Goal: Find specific page/section: Find specific page/section

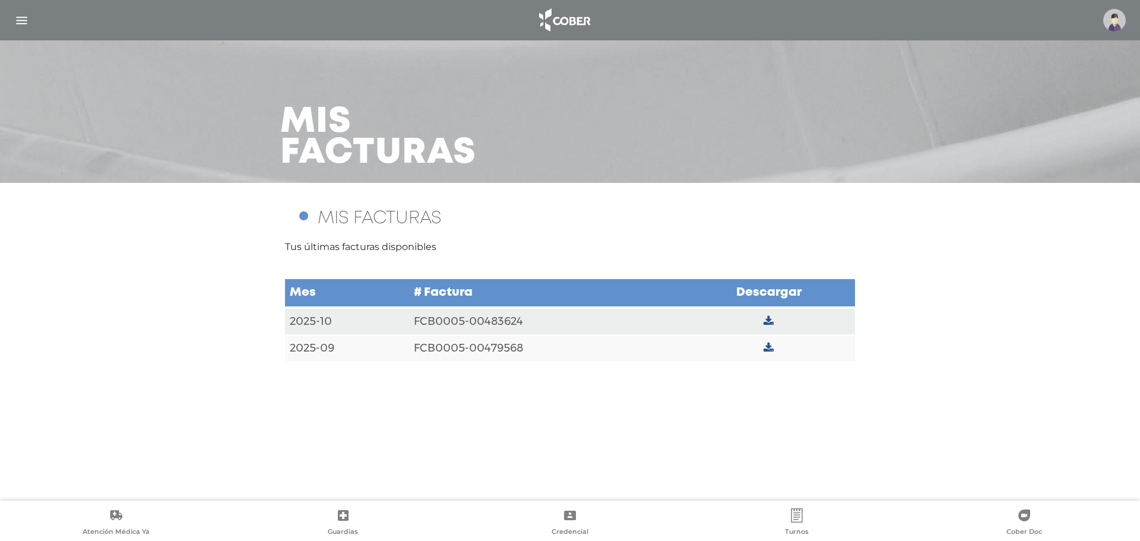
click at [1119, 15] on img at bounding box center [1114, 20] width 23 height 23
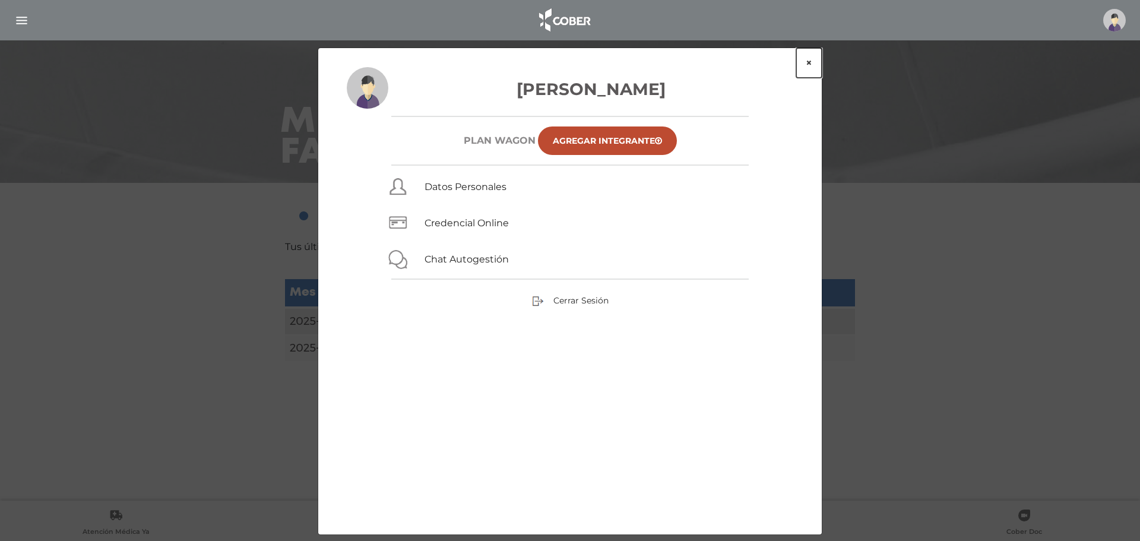
click at [806, 59] on button "×" at bounding box center [809, 63] width 26 height 30
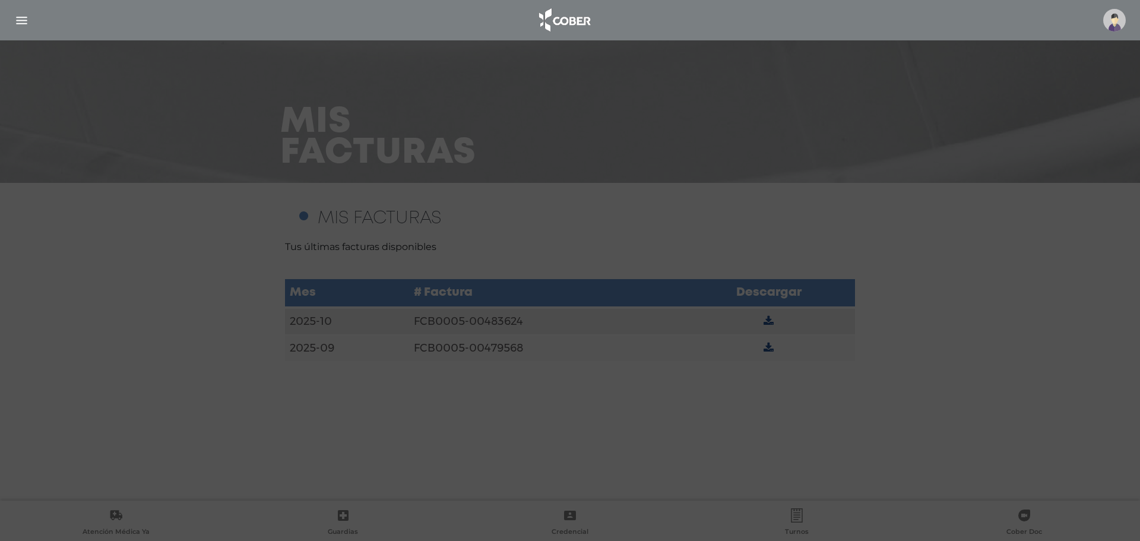
click at [806, 59] on div "× × [PERSON_NAME] Plan WAGON Agregar Integrante Datos Personales Credencial Onl…" at bounding box center [570, 261] width 505 height 487
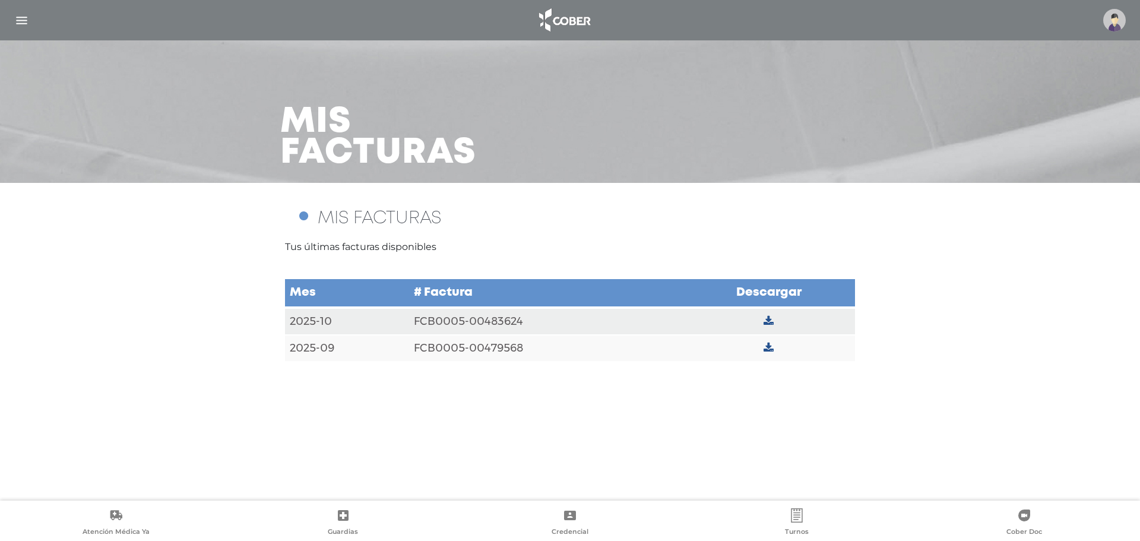
click at [16, 15] on img "button" at bounding box center [21, 20] width 15 height 15
click at [0, 0] on img "button" at bounding box center [0, 0] width 0 height 0
click at [20, 18] on img "button" at bounding box center [21, 20] width 15 height 15
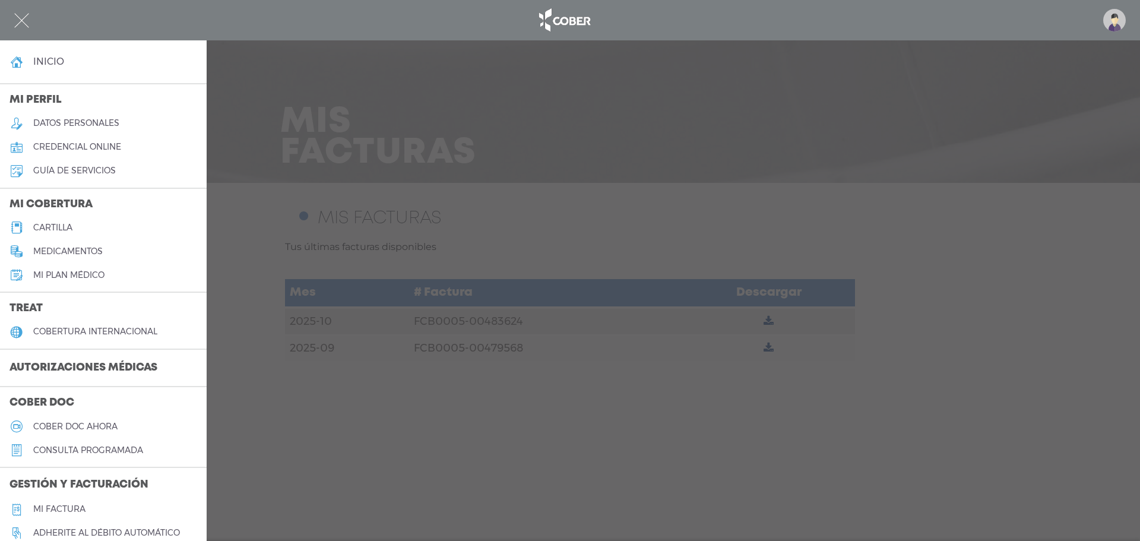
click at [20, 18] on img "button" at bounding box center [21, 20] width 15 height 15
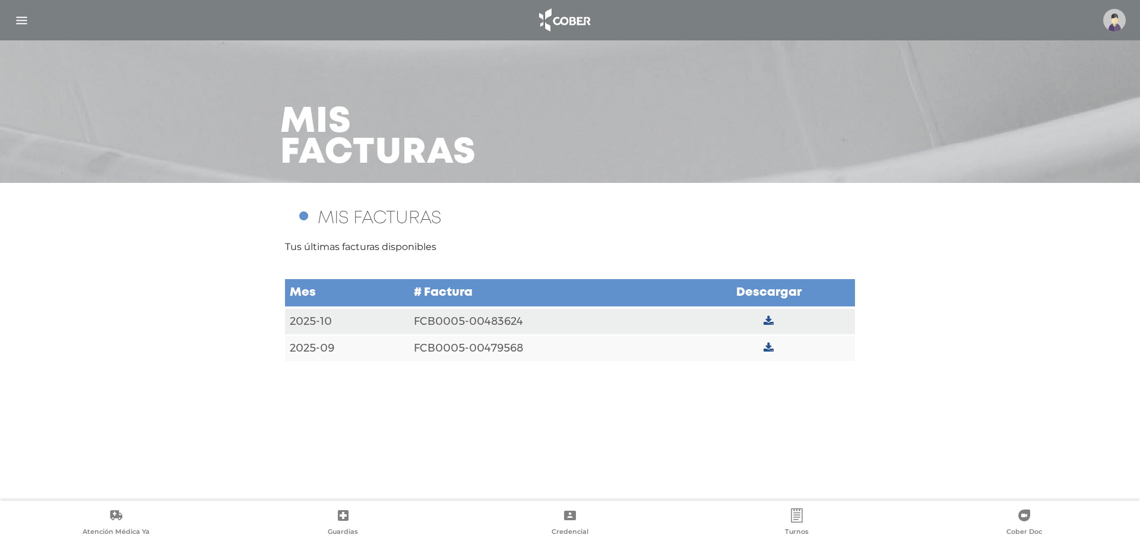
drag, startPoint x: 33, startPoint y: 27, endPoint x: 18, endPoint y: 17, distance: 18.1
click at [28, 23] on div at bounding box center [570, 20] width 1140 height 28
click at [18, 17] on img "button" at bounding box center [21, 20] width 15 height 15
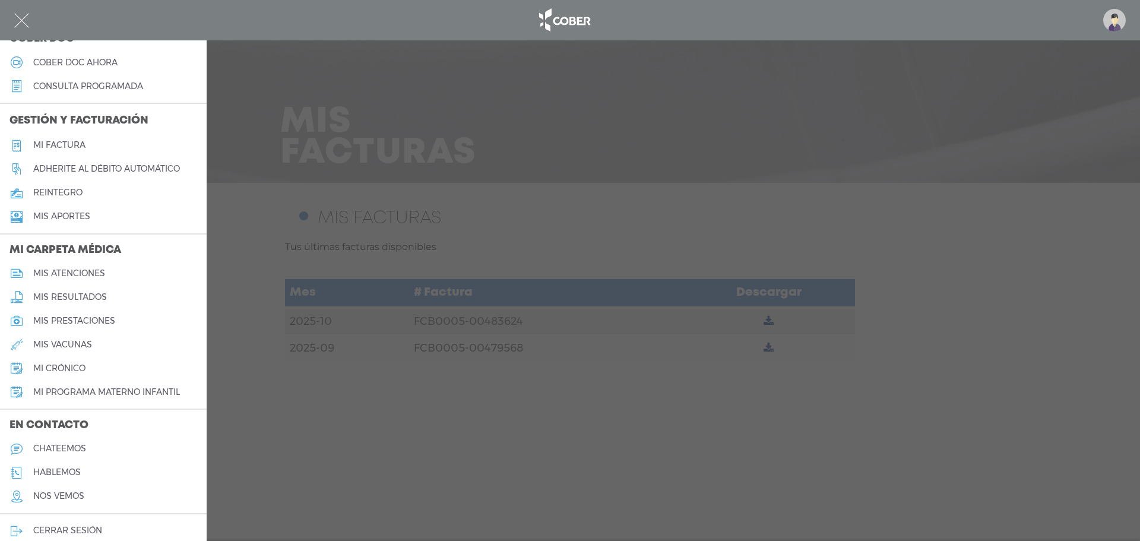
scroll to position [375, 0]
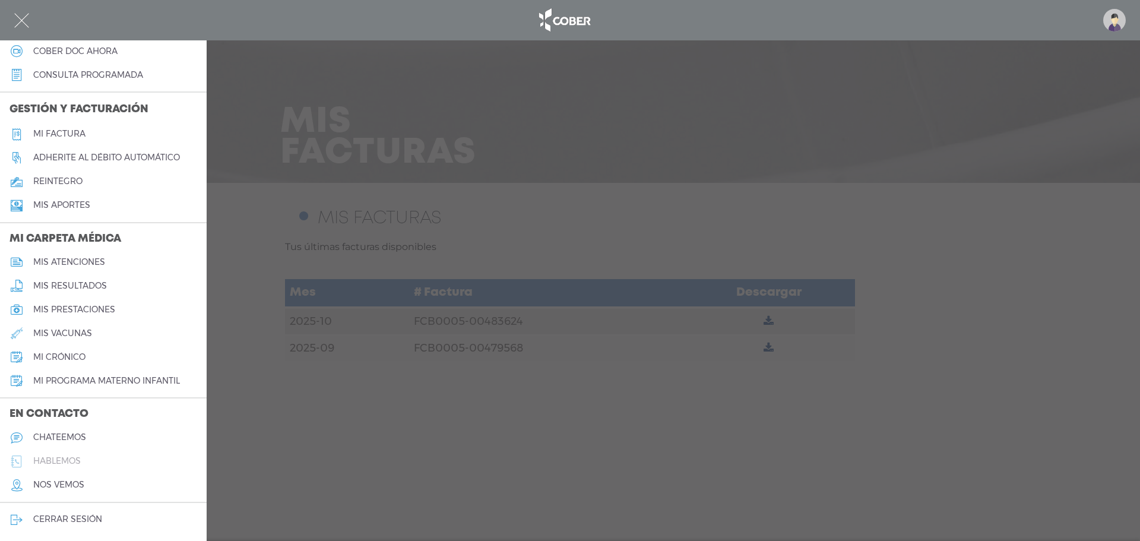
click at [66, 456] on h5 "hablemos" at bounding box center [56, 461] width 47 height 10
click at [66, 456] on link "hablemos" at bounding box center [103, 461] width 207 height 24
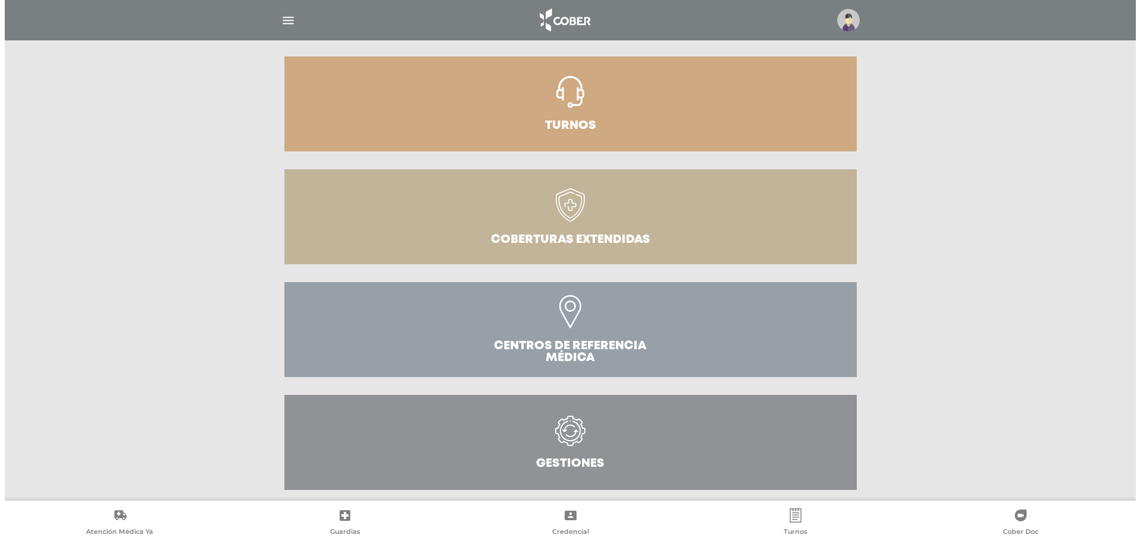
scroll to position [264, 0]
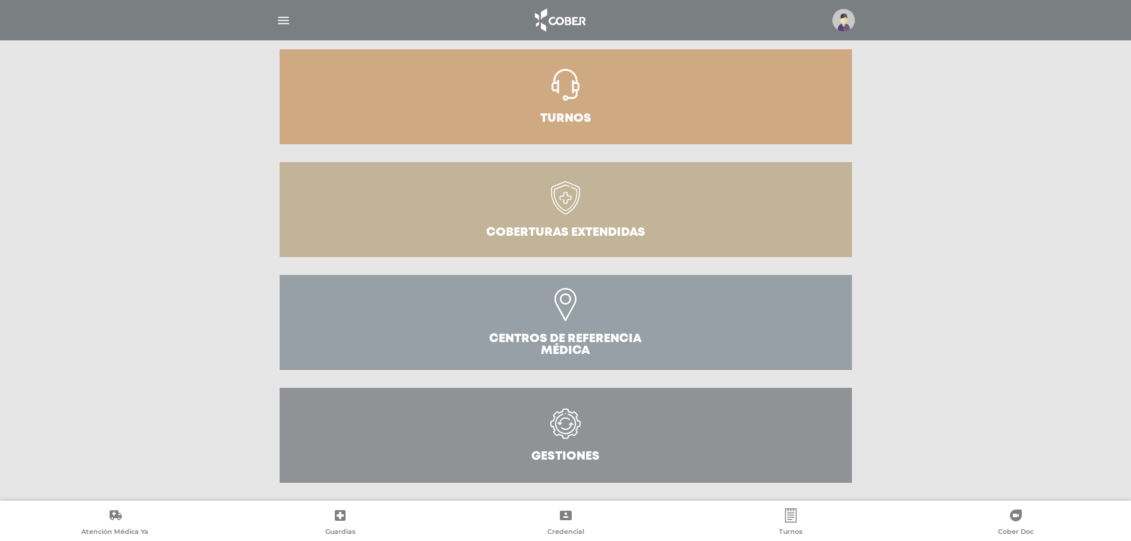
click at [280, 14] on img "button" at bounding box center [283, 20] width 15 height 15
click at [0, 0] on img "button" at bounding box center [0, 0] width 0 height 0
click at [280, 14] on img "button" at bounding box center [283, 20] width 15 height 15
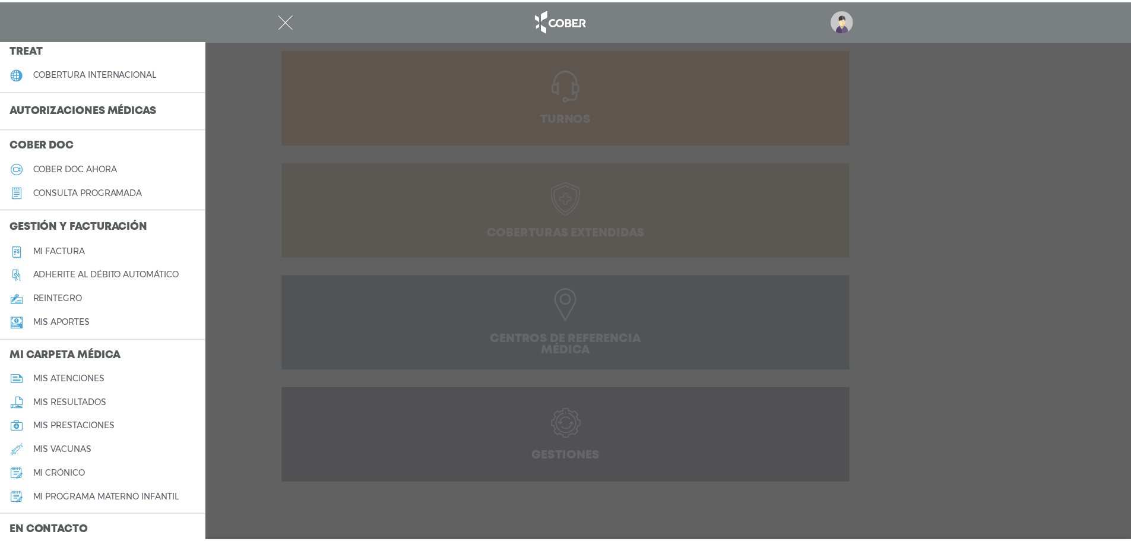
scroll to position [375, 0]
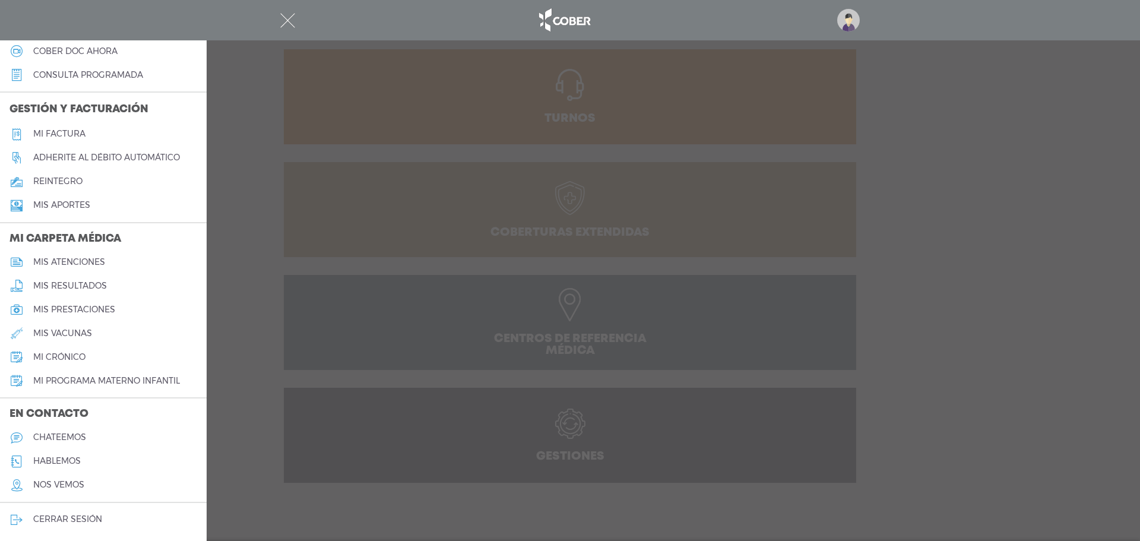
click at [756, 284] on div at bounding box center [570, 270] width 1140 height 541
click at [756, 284] on link "Centros de Referencia Médica" at bounding box center [570, 322] width 572 height 95
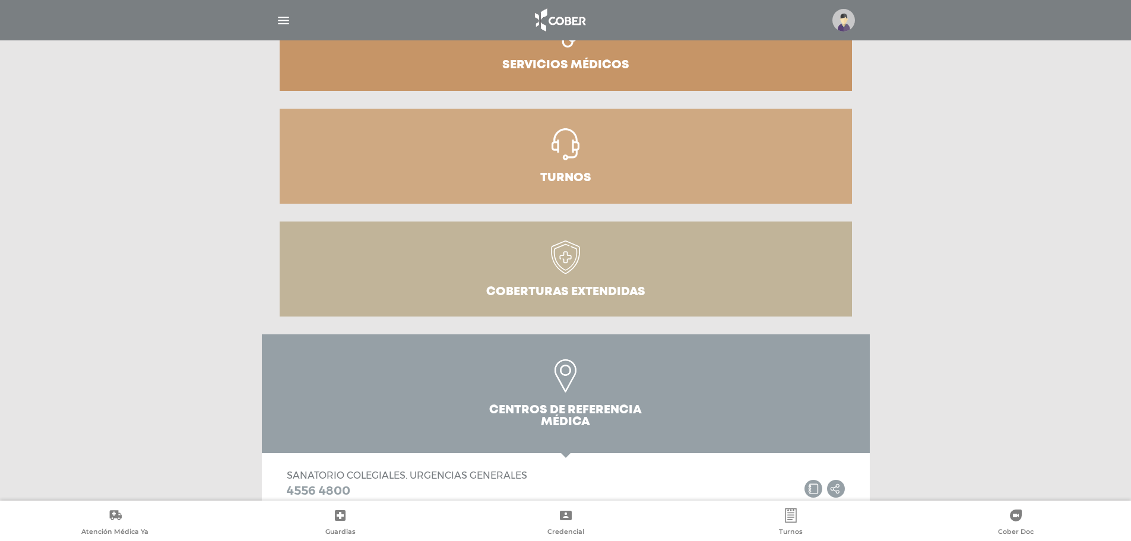
scroll to position [86, 0]
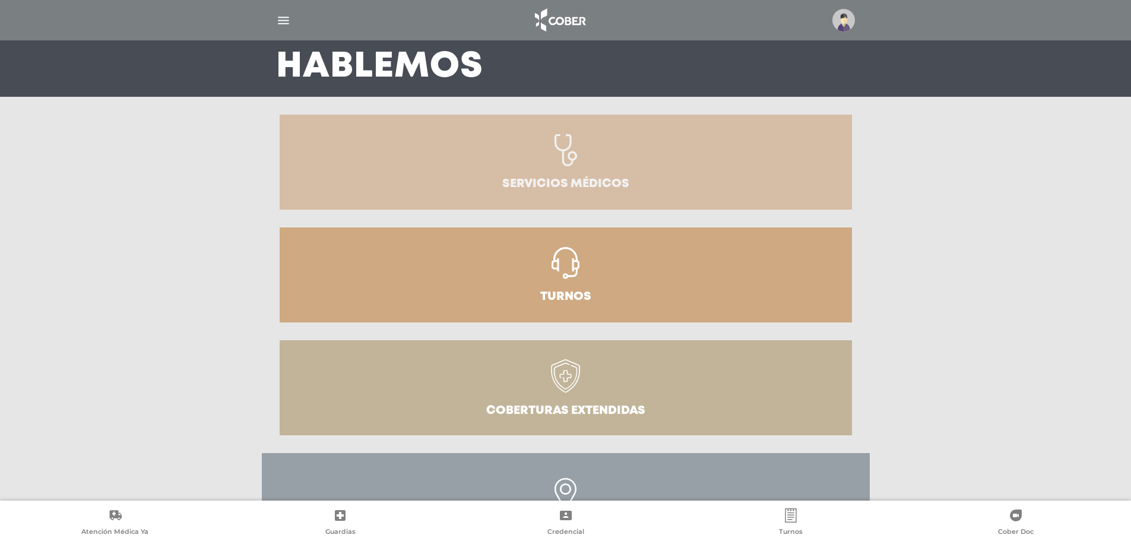
click at [587, 165] on icon at bounding box center [566, 156] width 46 height 44
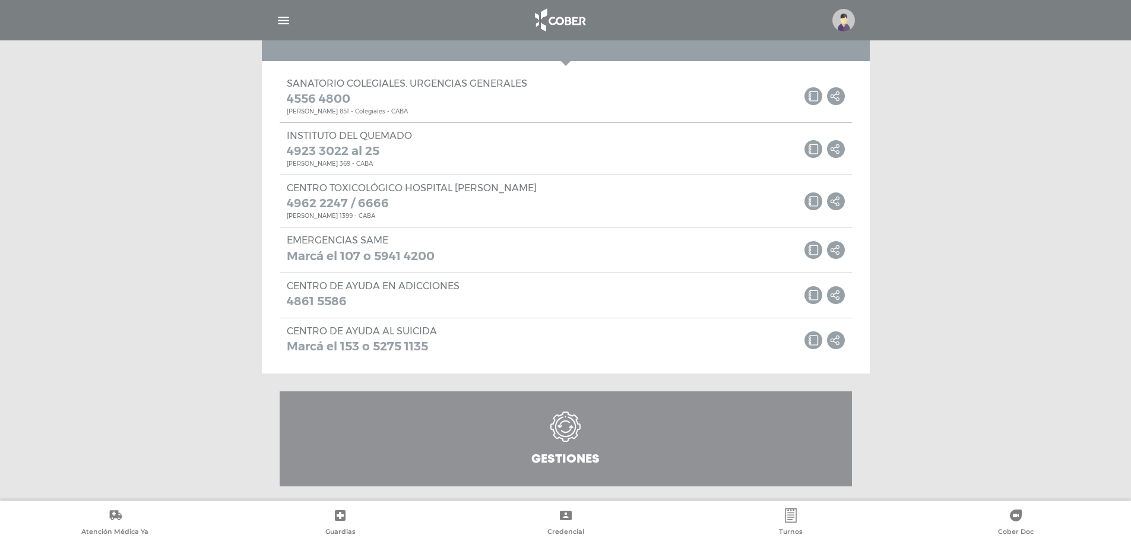
scroll to position [814, 0]
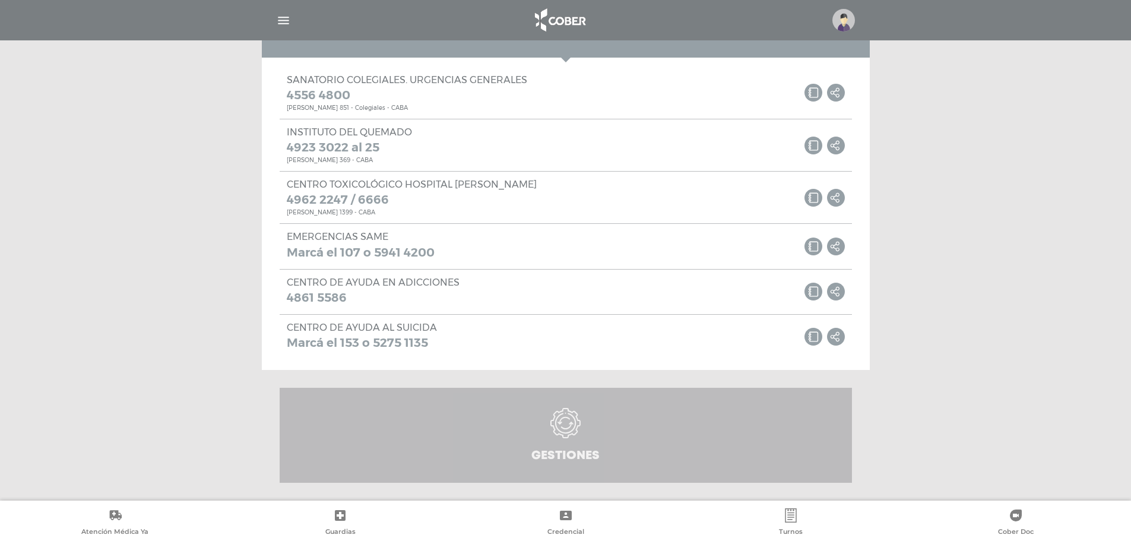
click at [590, 423] on icon at bounding box center [565, 429] width 54 height 42
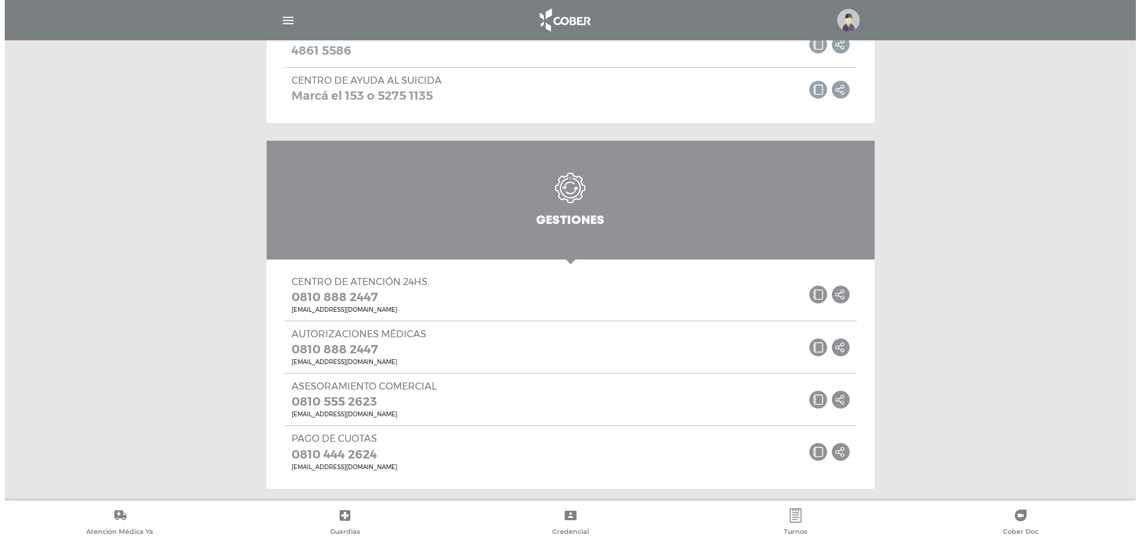
scroll to position [1067, 0]
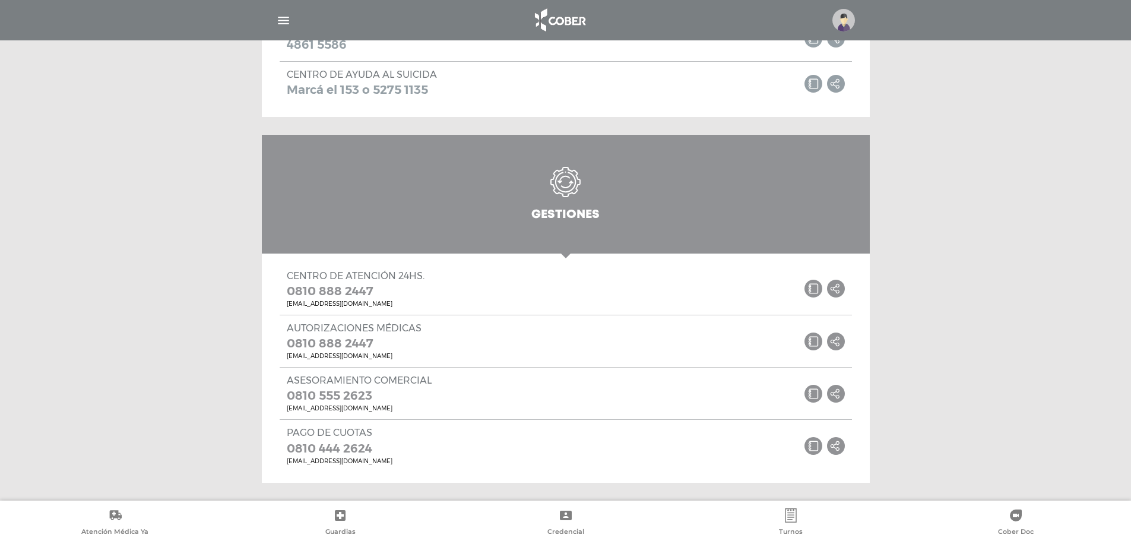
click at [844, 17] on img at bounding box center [843, 20] width 23 height 23
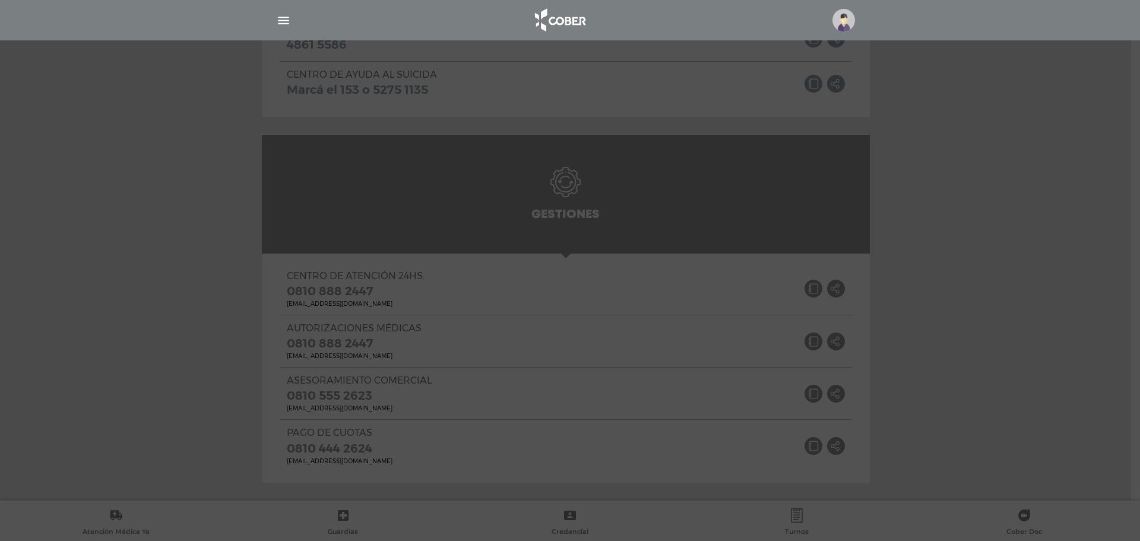
click at [844, 17] on img at bounding box center [843, 20] width 23 height 23
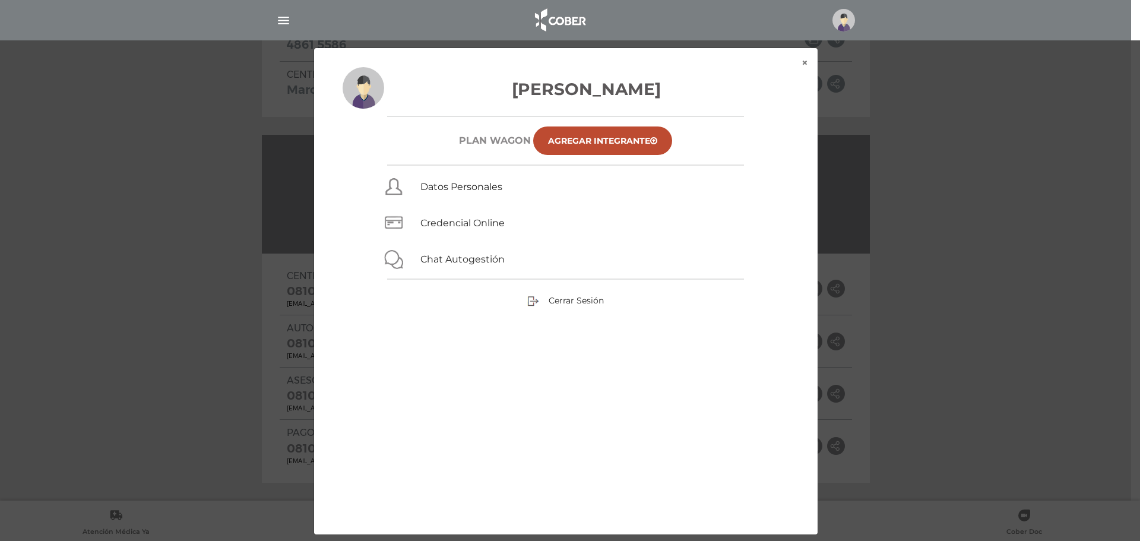
click at [844, 17] on img at bounding box center [843, 20] width 23 height 23
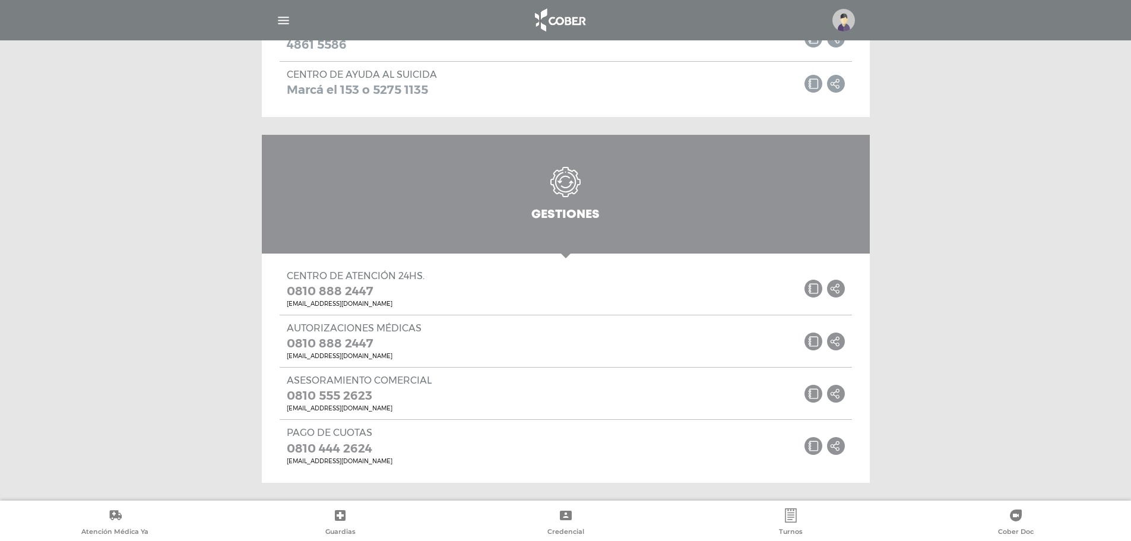
click at [281, 21] on img "button" at bounding box center [283, 20] width 15 height 15
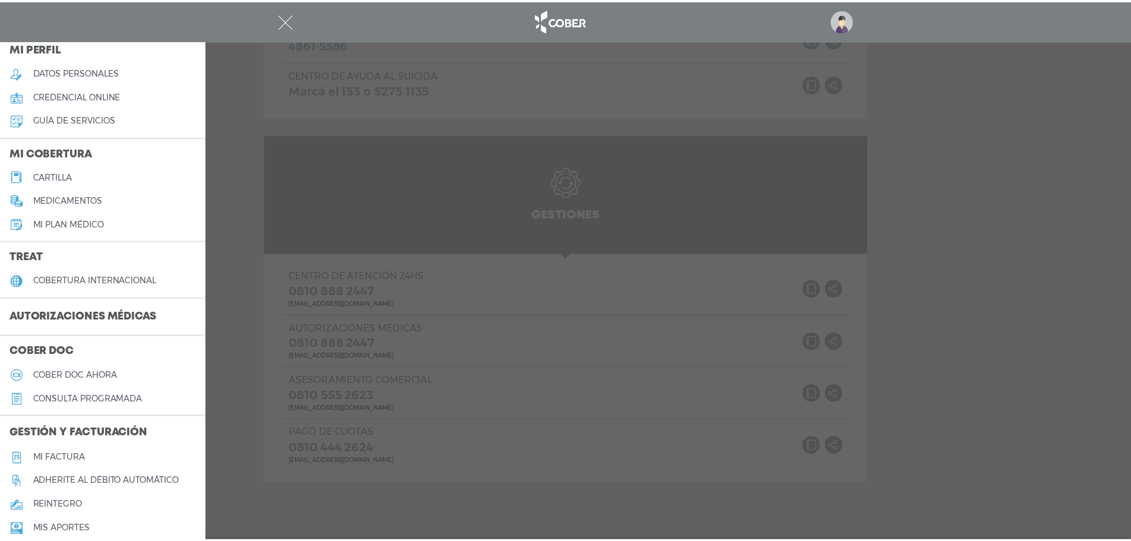
scroll to position [119, 0]
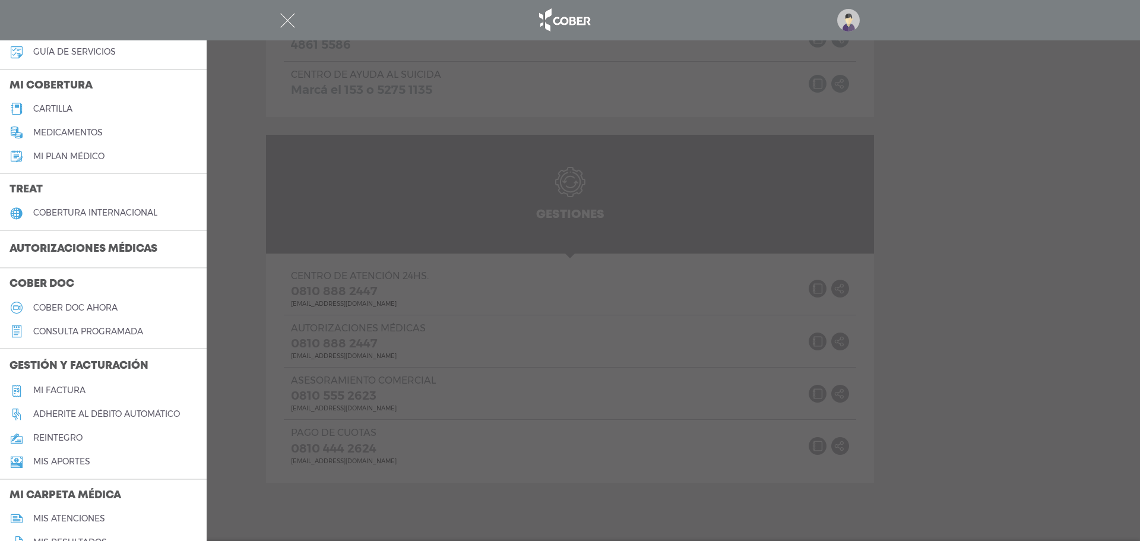
click at [597, 355] on div at bounding box center [570, 270] width 1140 height 541
drag, startPoint x: 597, startPoint y: 355, endPoint x: 574, endPoint y: 382, distance: 35.0
click at [595, 357] on div "Autorizaciones médicas 0810 888 2447 central.autorizaciones@cober.com.ar .st0{f…" at bounding box center [566, 341] width 572 height 52
